Goal: Find specific page/section

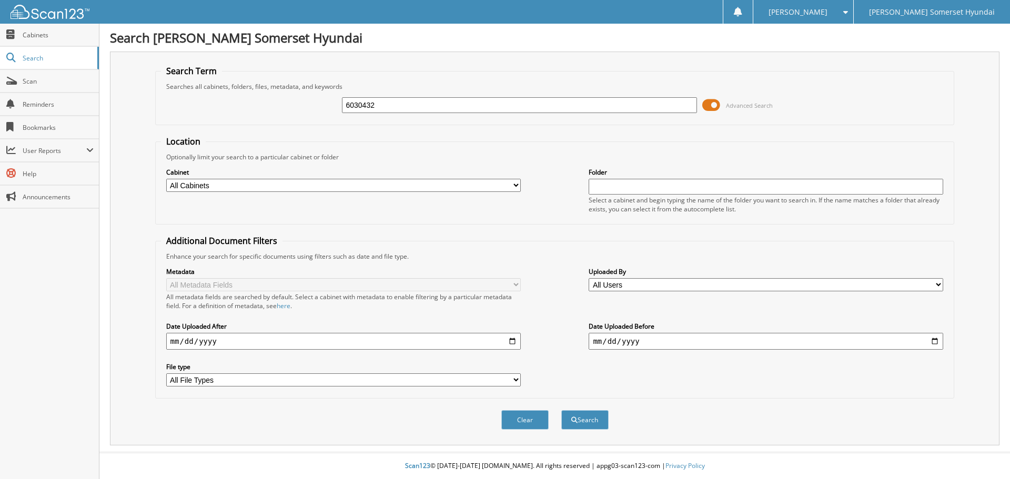
type input "6030432"
click at [561, 410] on button "Search" at bounding box center [584, 419] width 47 height 19
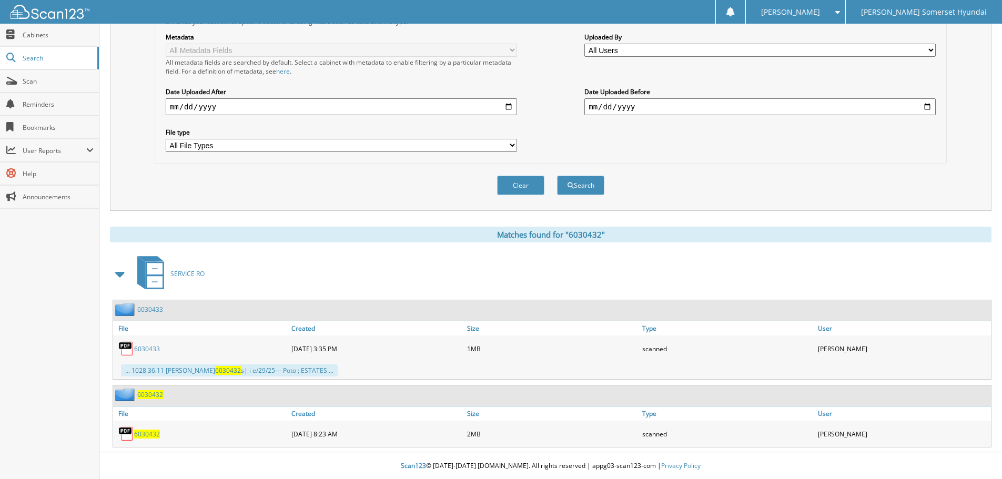
scroll to position [235, 0]
click at [157, 394] on span "6030432" at bounding box center [150, 394] width 26 height 9
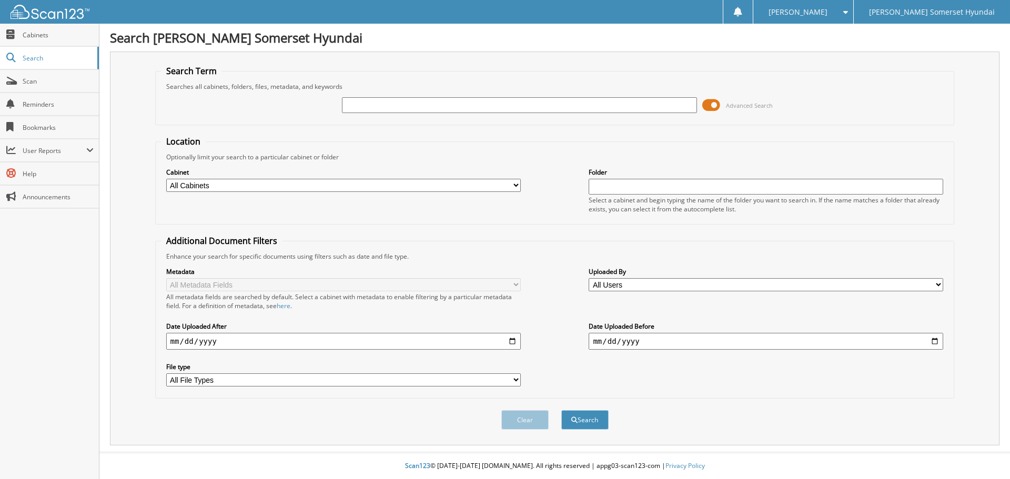
click at [563, 102] on input "text" at bounding box center [519, 105] width 354 height 16
type input "6030501"
click at [561, 410] on button "Search" at bounding box center [584, 419] width 47 height 19
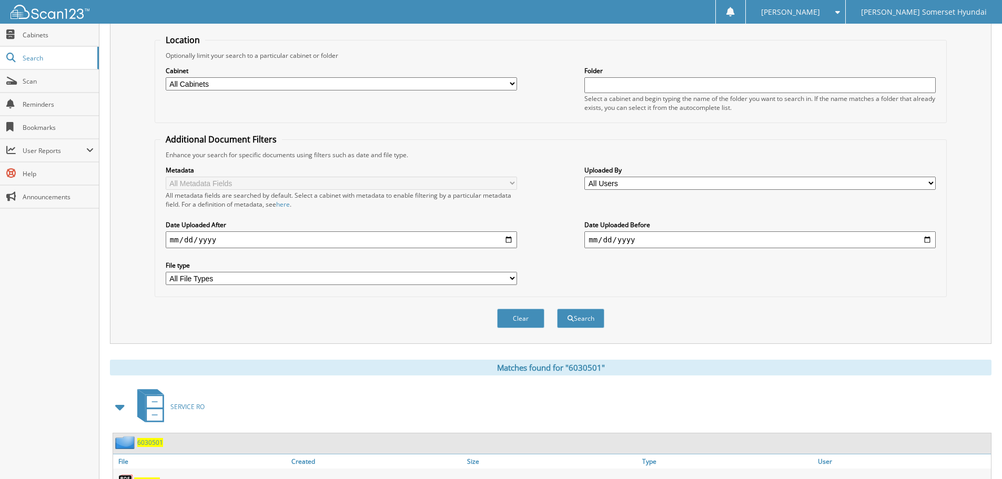
scroll to position [217, 0]
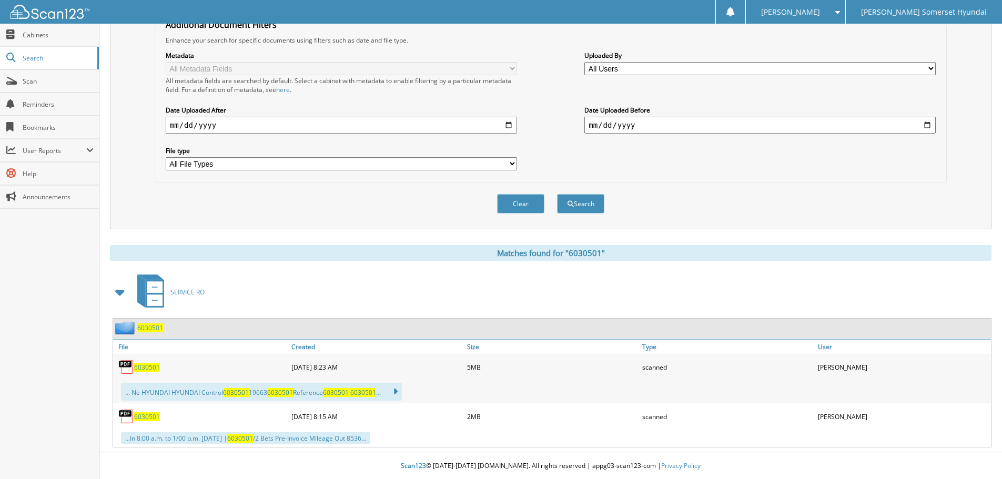
click at [147, 327] on span "6030501" at bounding box center [150, 327] width 26 height 9
